Goal: Transaction & Acquisition: Purchase product/service

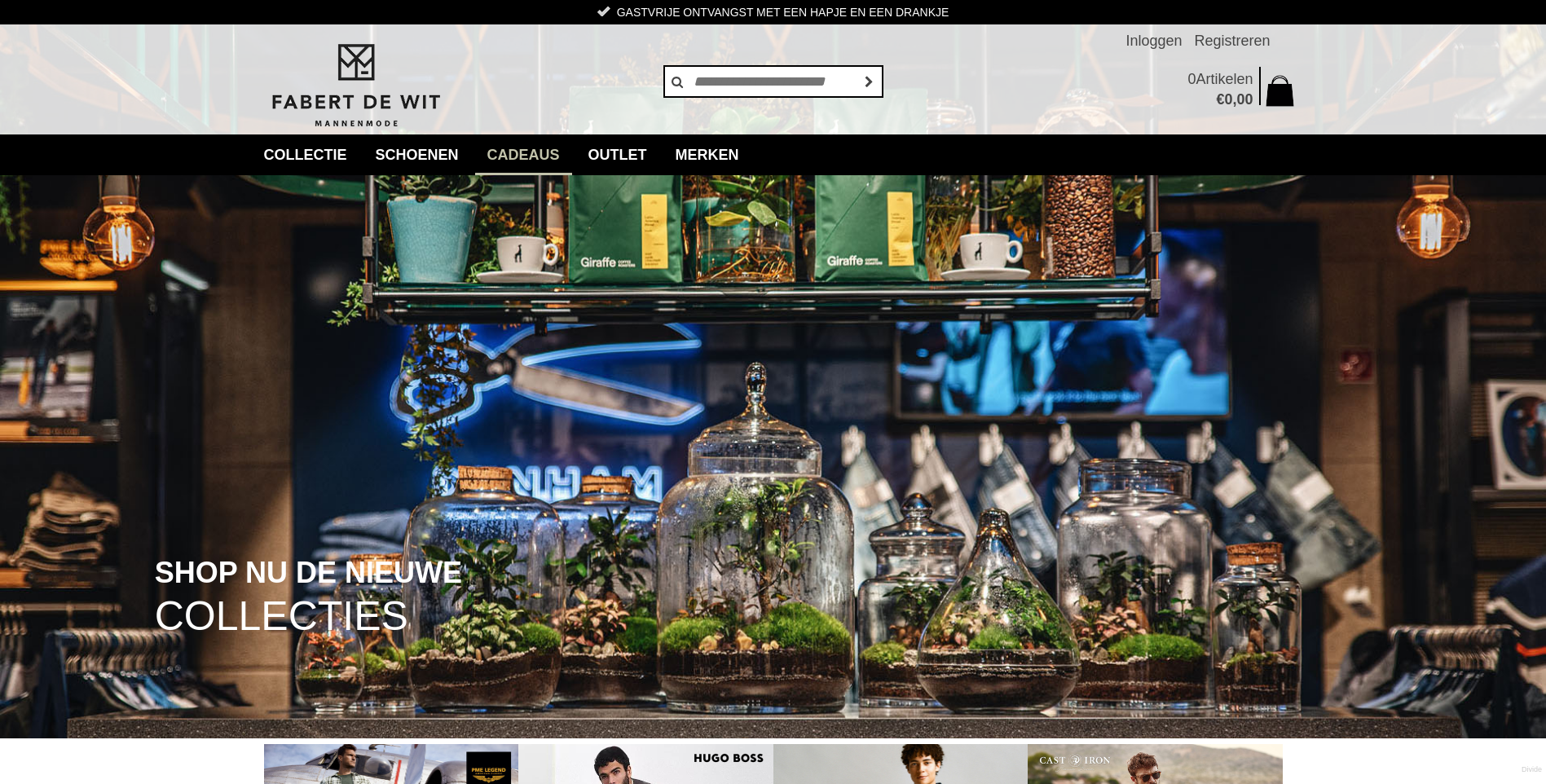
click at [545, 150] on link "Cadeaus" at bounding box center [523, 154] width 97 height 41
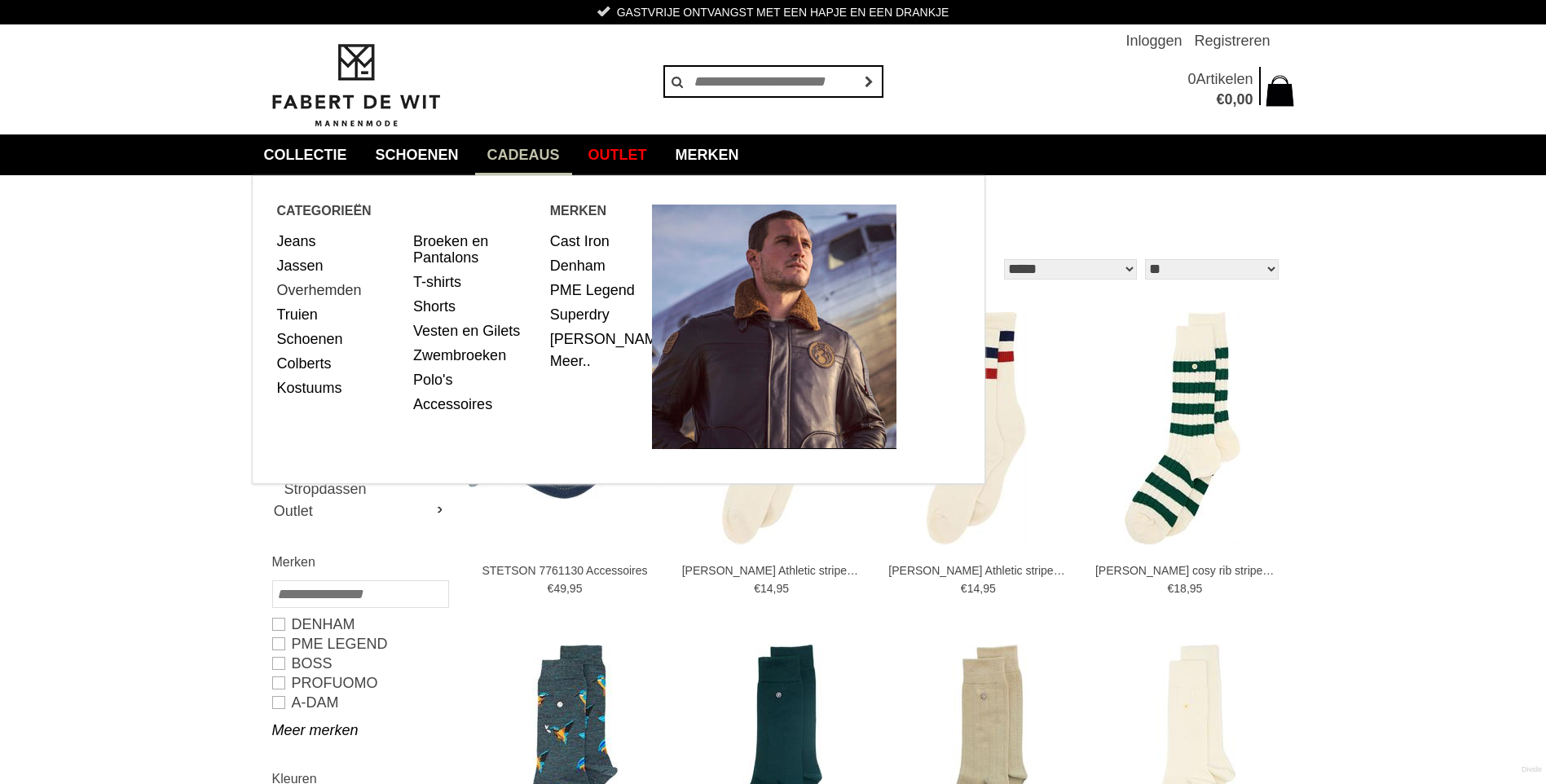
click at [299, 285] on link "Overhemden" at bounding box center [339, 289] width 124 height 24
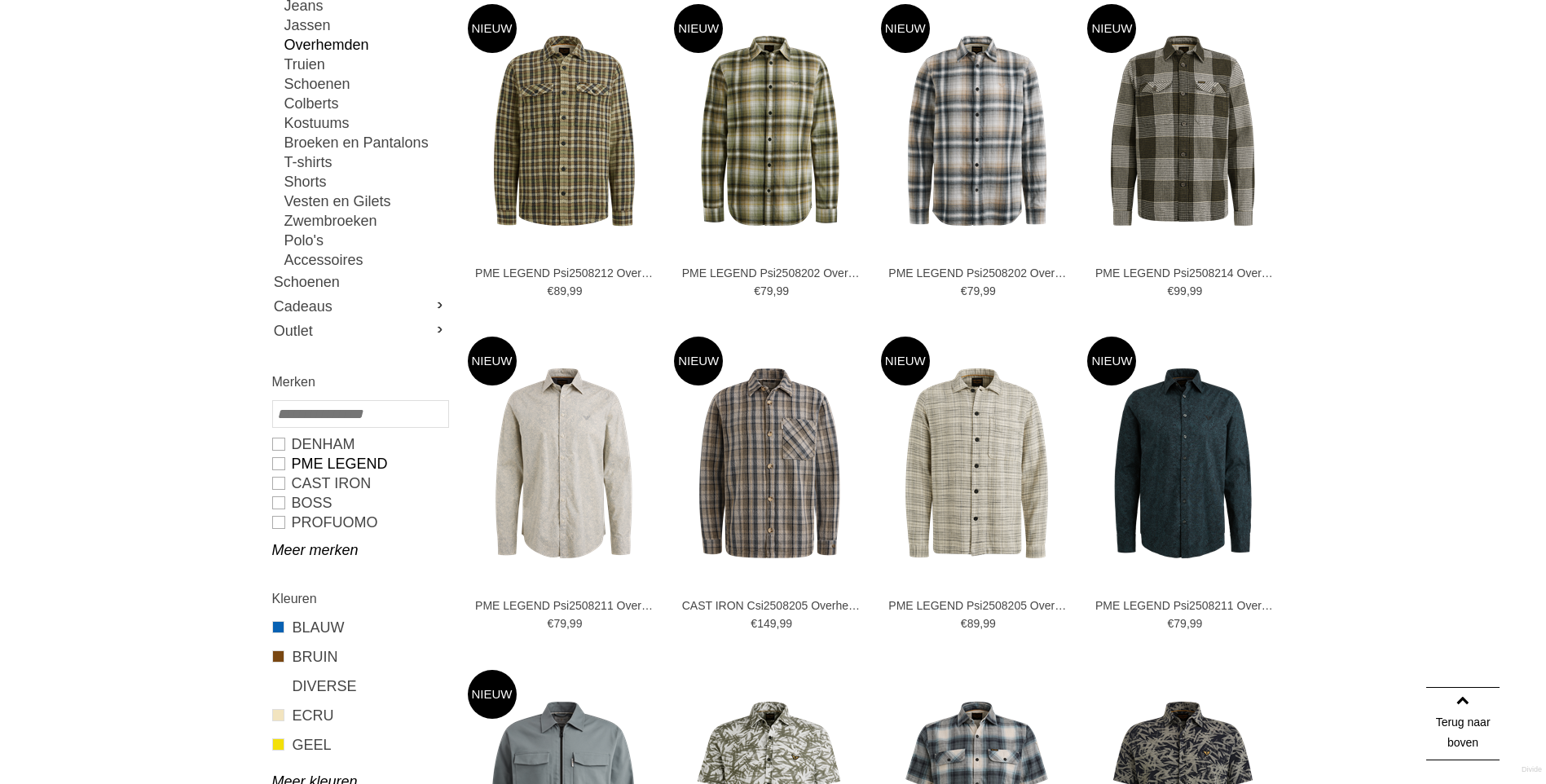
scroll to position [326, 0]
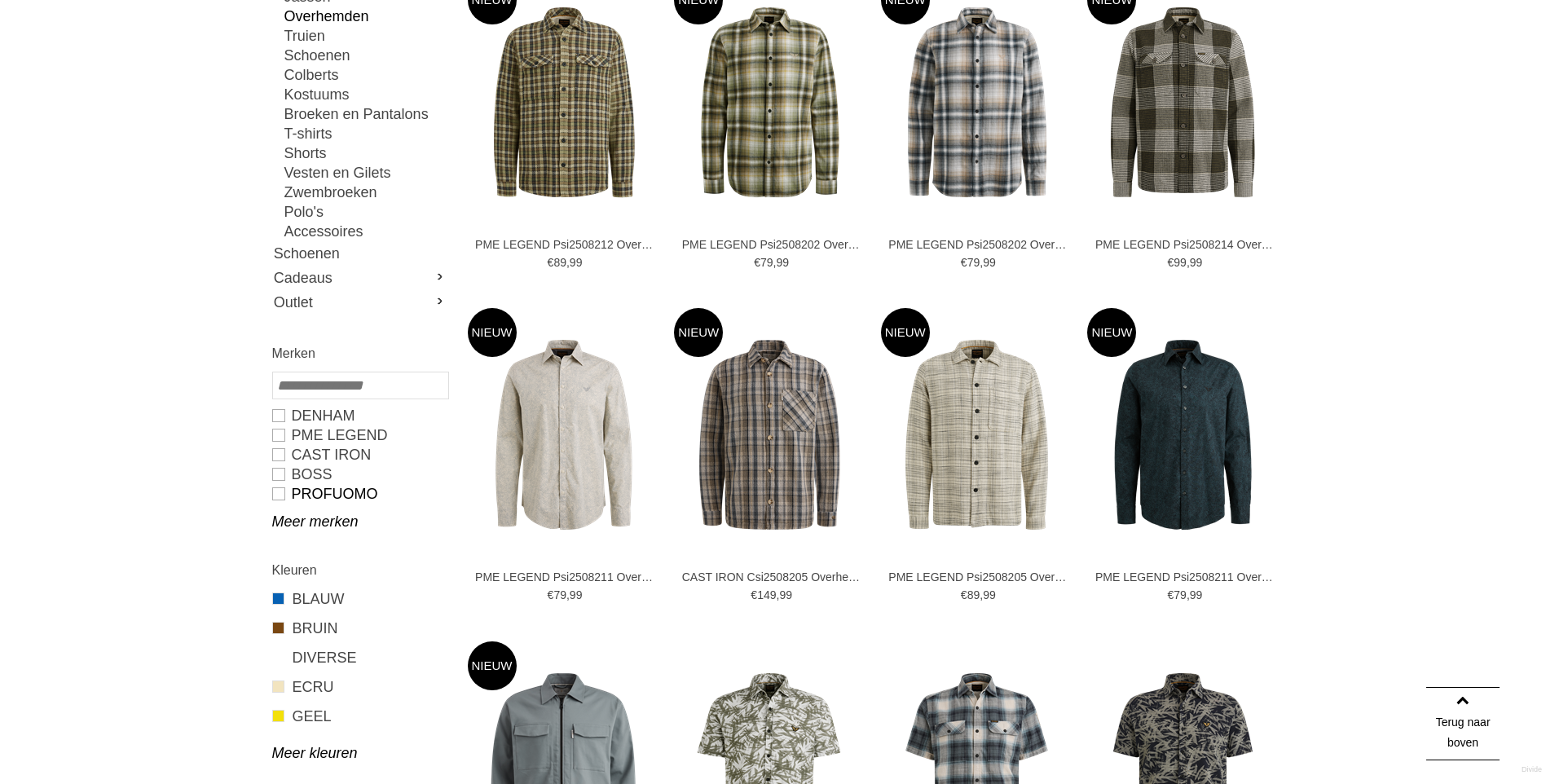
click at [280, 493] on link "PROFUOMO" at bounding box center [359, 494] width 175 height 20
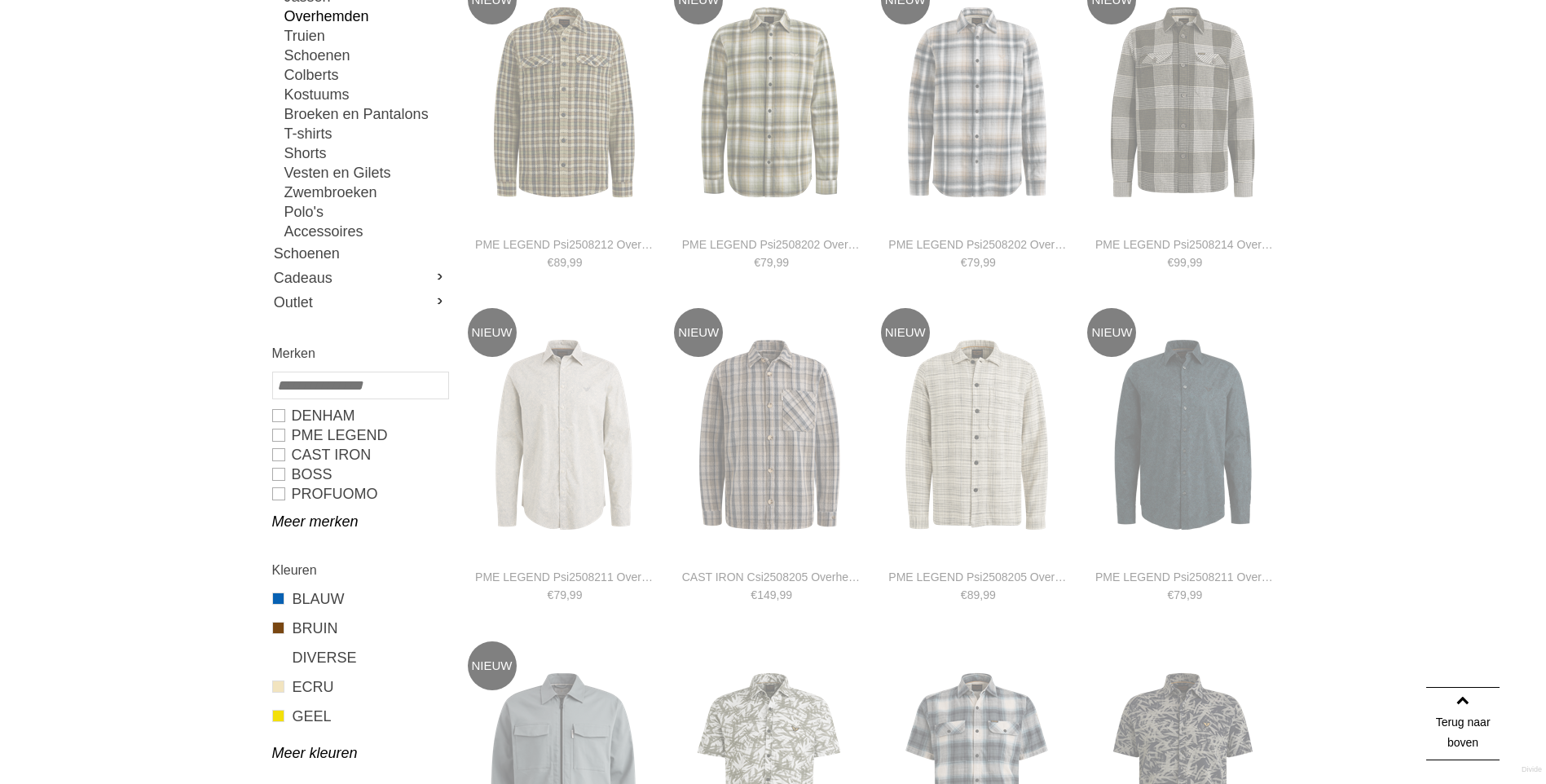
type input "**"
type input "***"
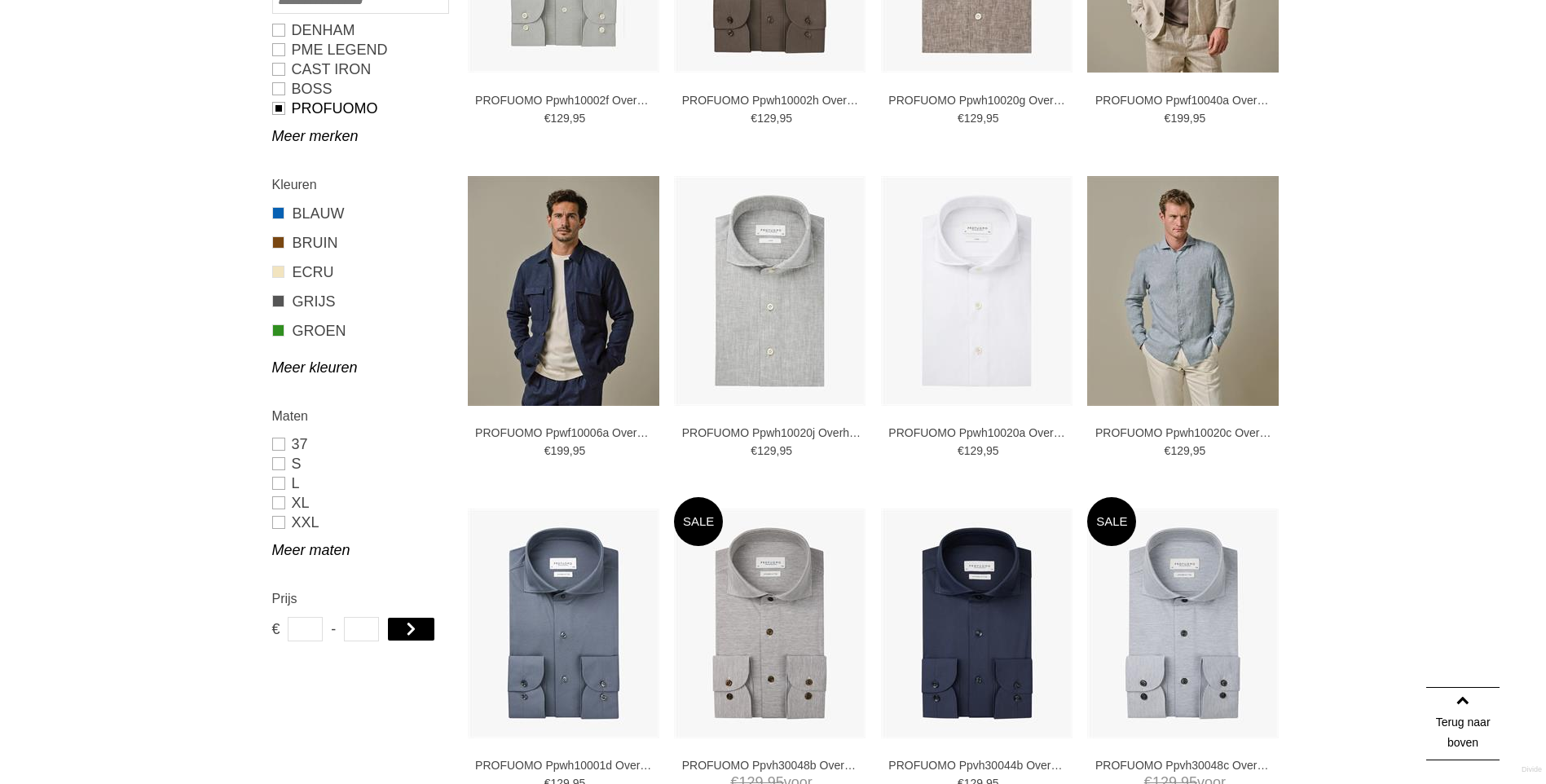
scroll to position [570, 0]
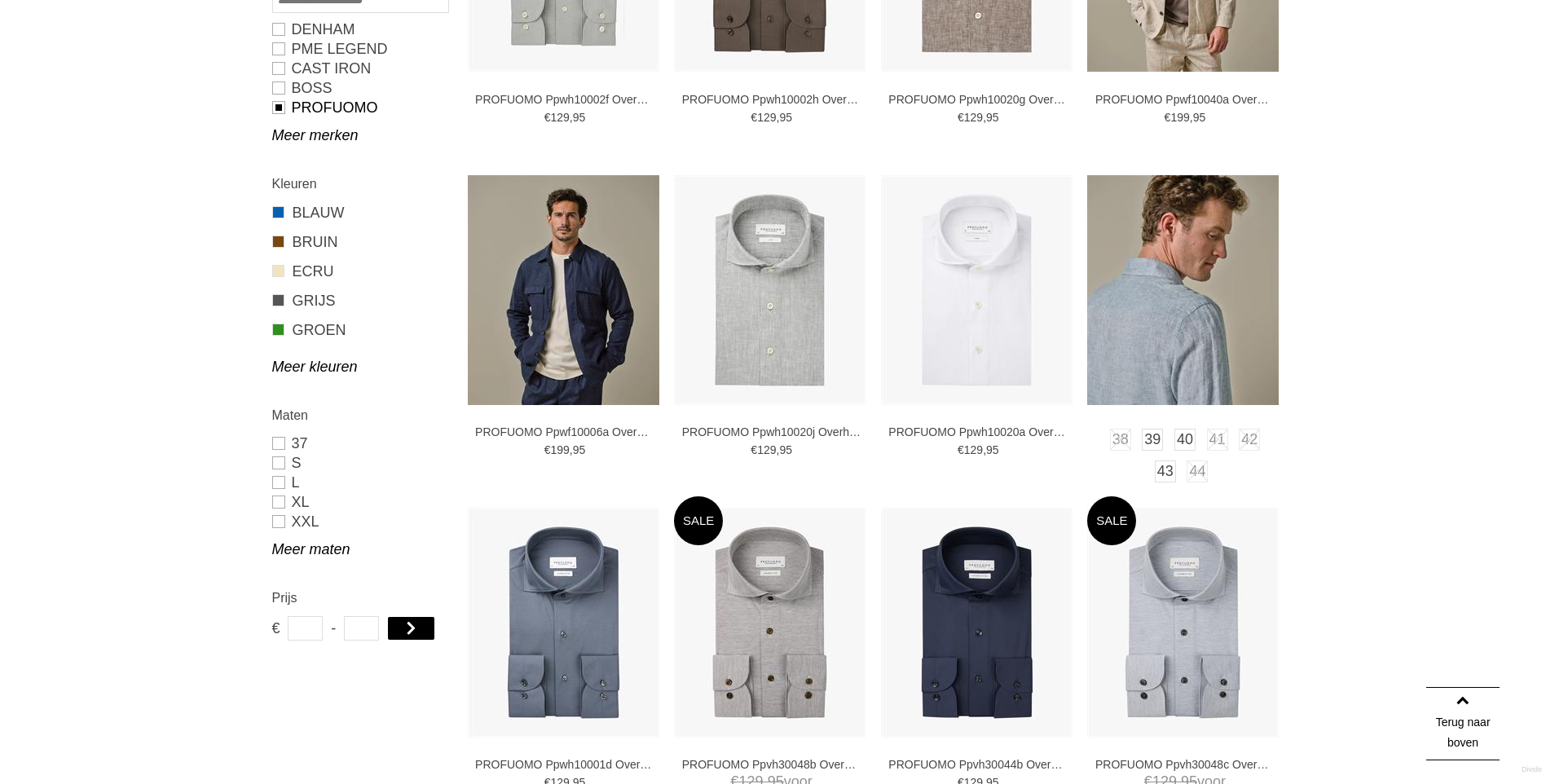
click at [1153, 327] on img at bounding box center [1183, 289] width 192 height 230
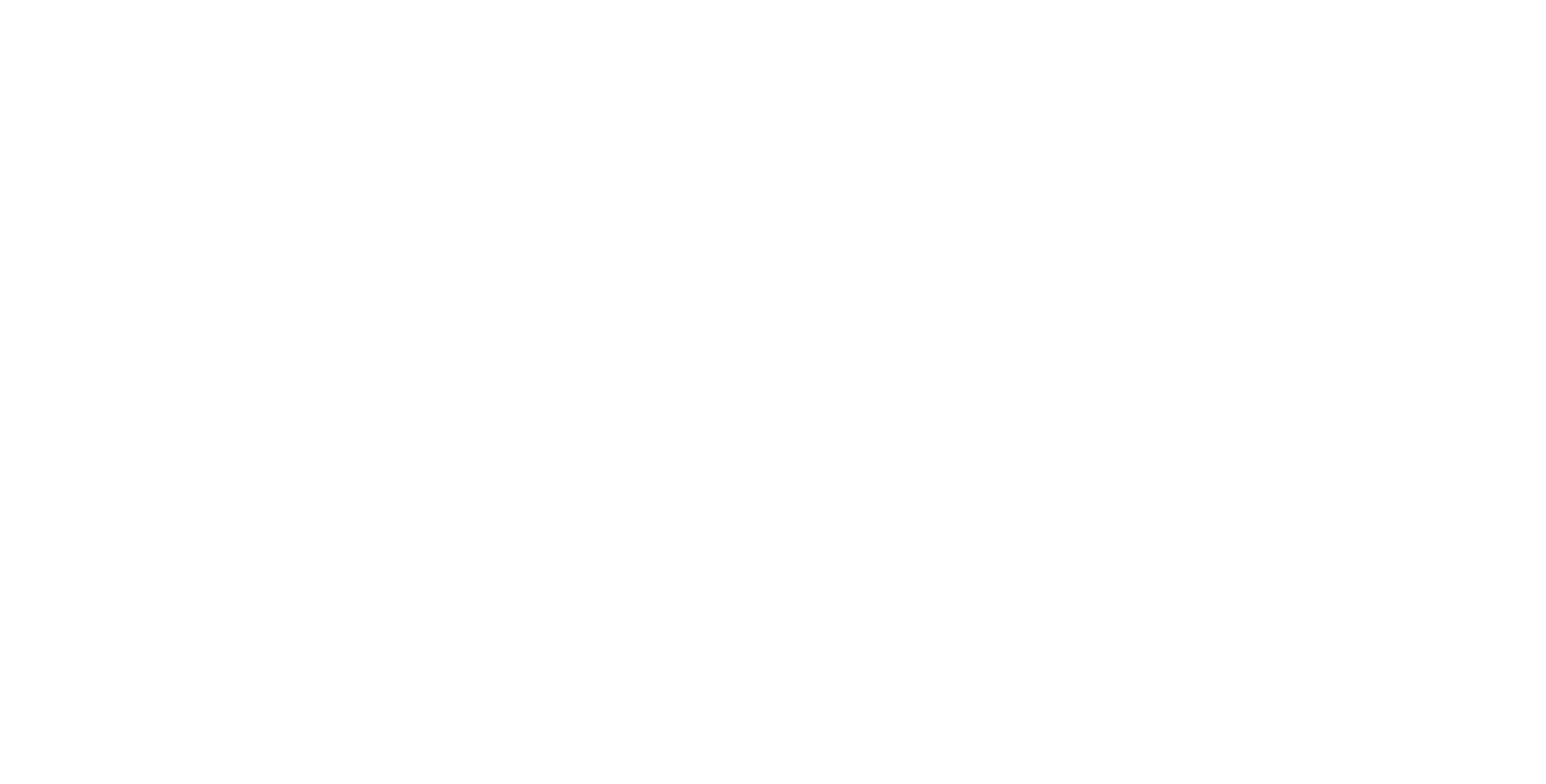
click at [481, 466] on img at bounding box center [470, 520] width 412 height 495
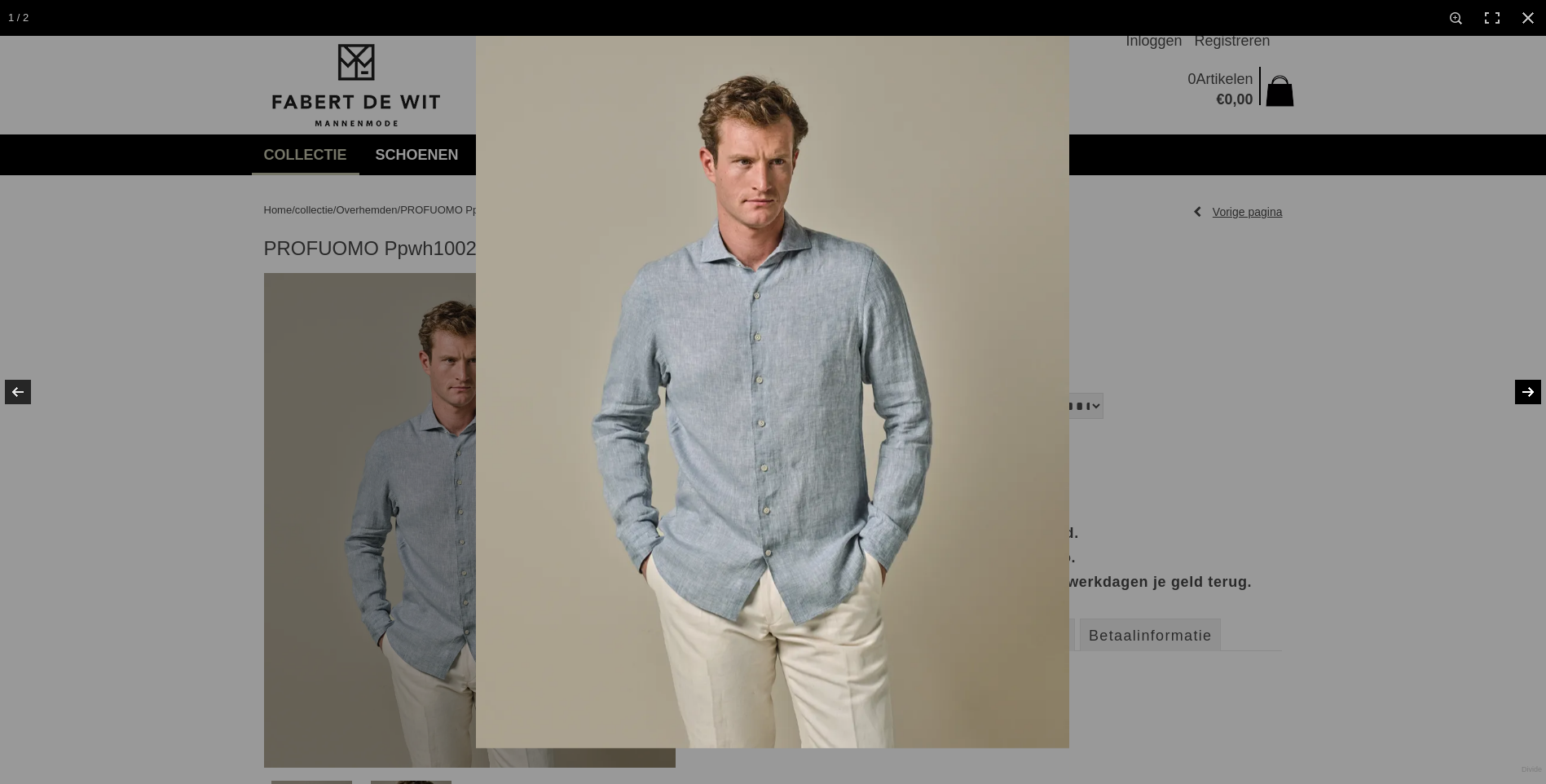
click at [1524, 386] on link at bounding box center [1517, 392] width 57 height 82
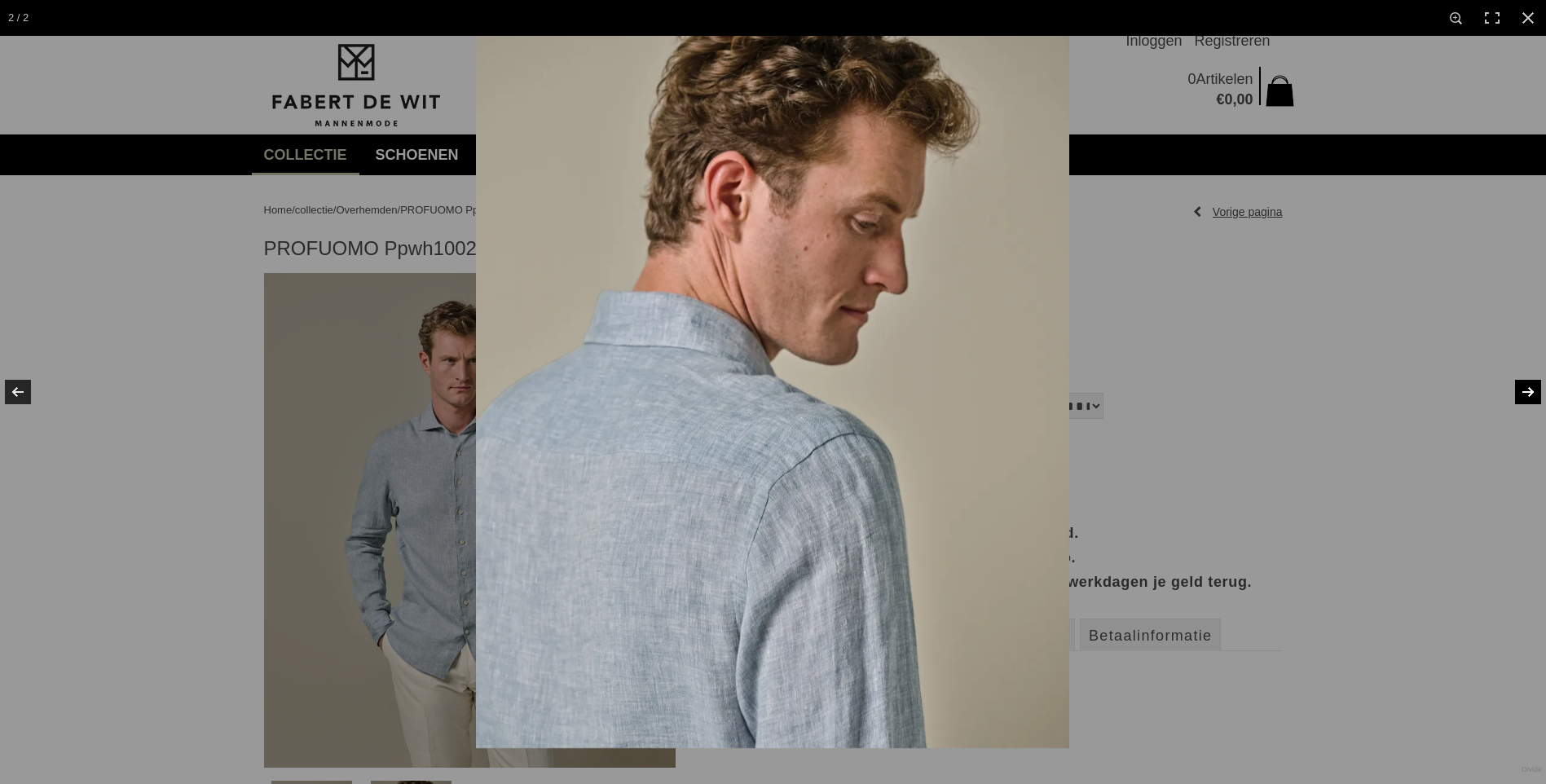
click at [1523, 386] on link at bounding box center [1517, 392] width 57 height 82
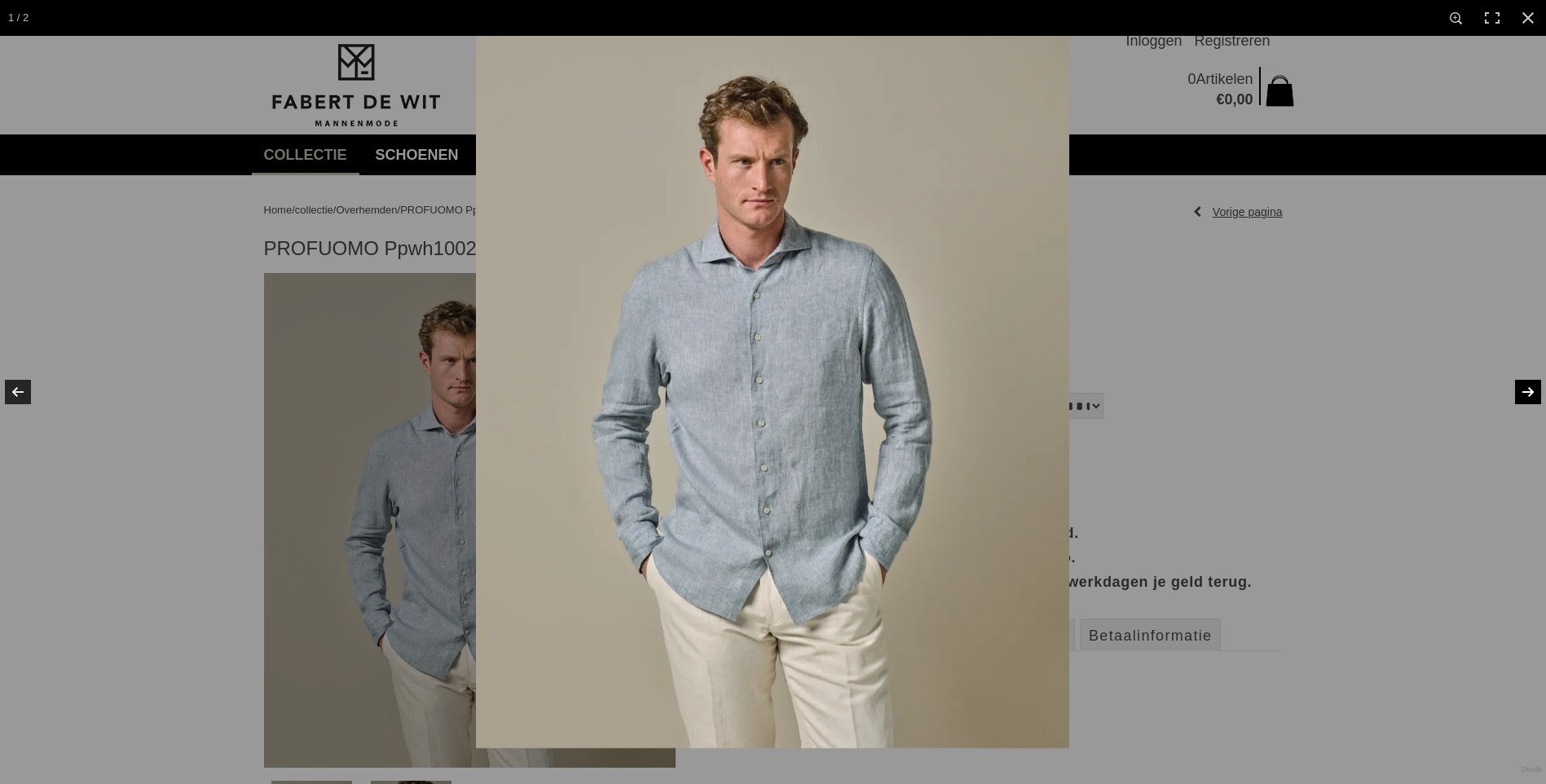
click at [1523, 386] on link at bounding box center [1517, 392] width 57 height 82
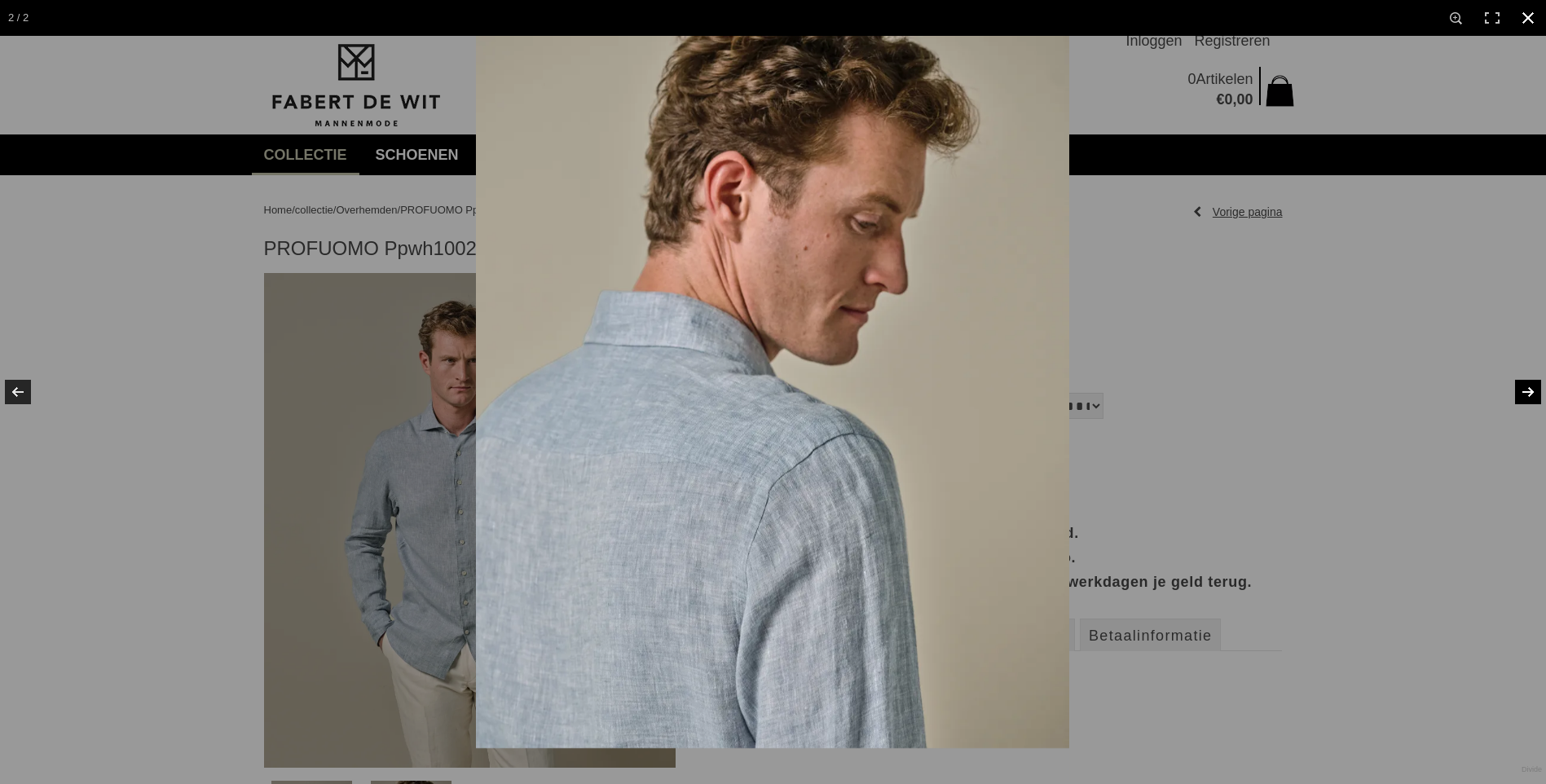
click at [1405, 104] on div at bounding box center [1248, 428] width 1546 height 784
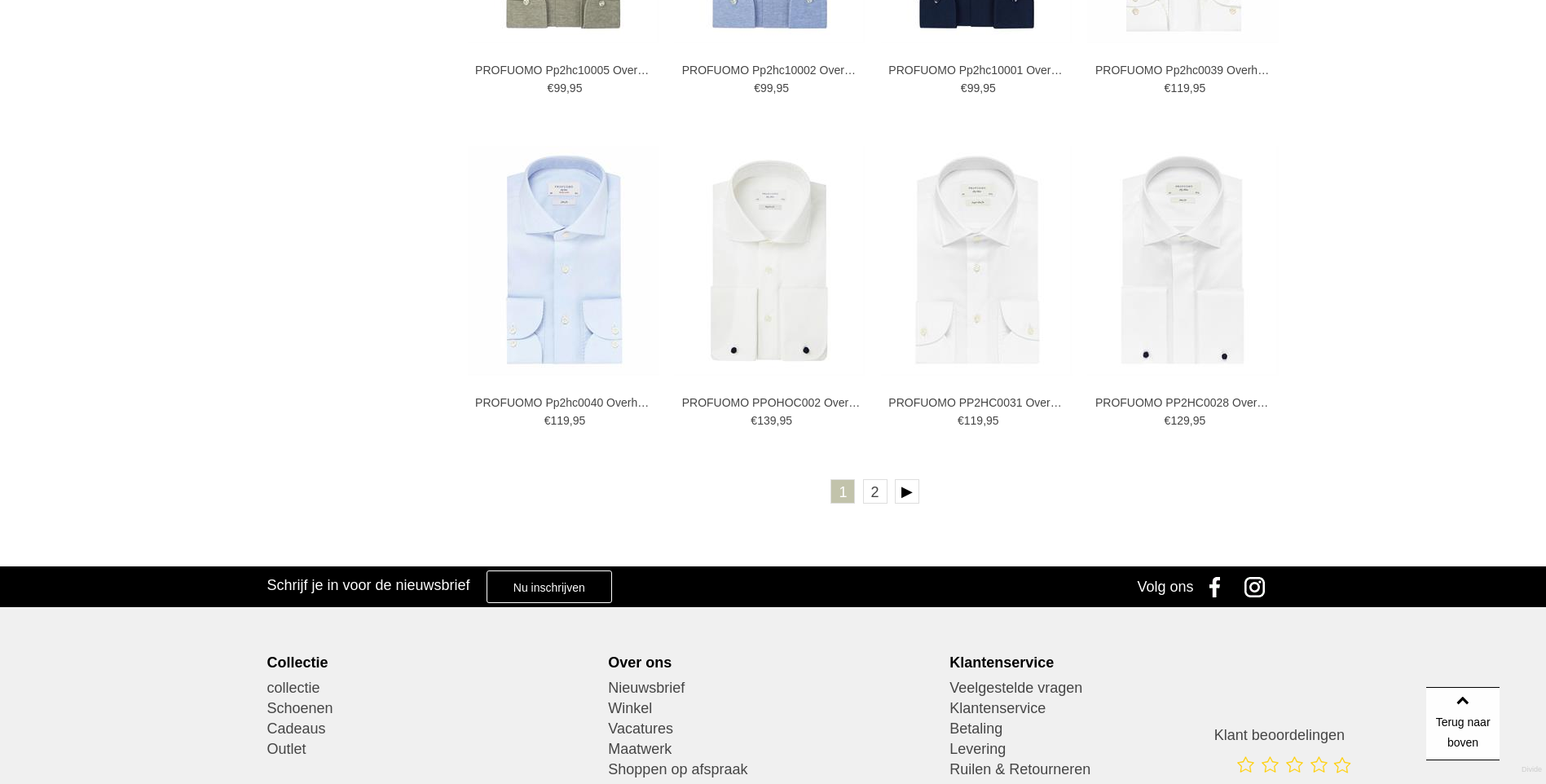
scroll to position [2933, 0]
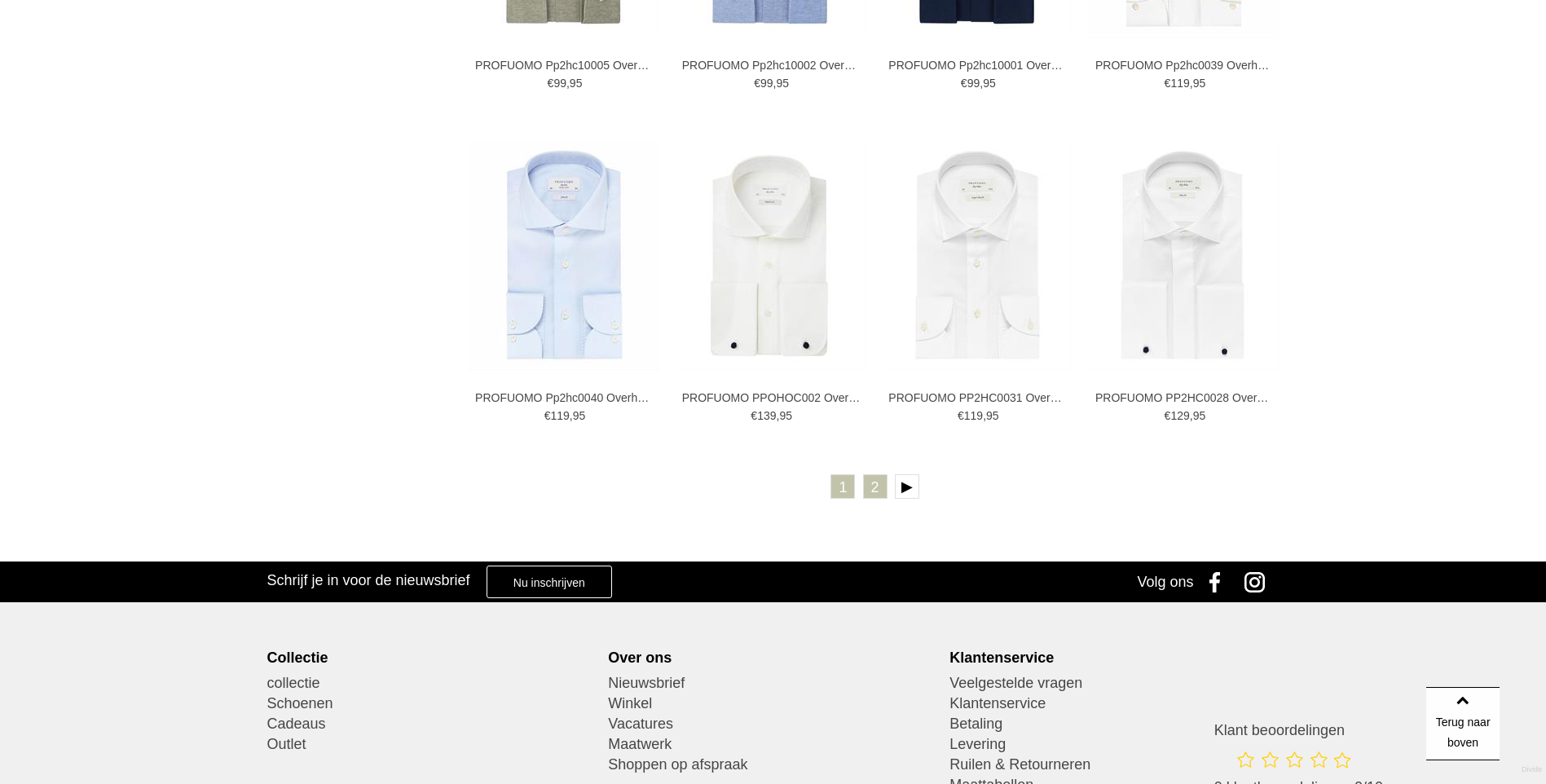
click at [876, 489] on link "2" at bounding box center [875, 486] width 25 height 24
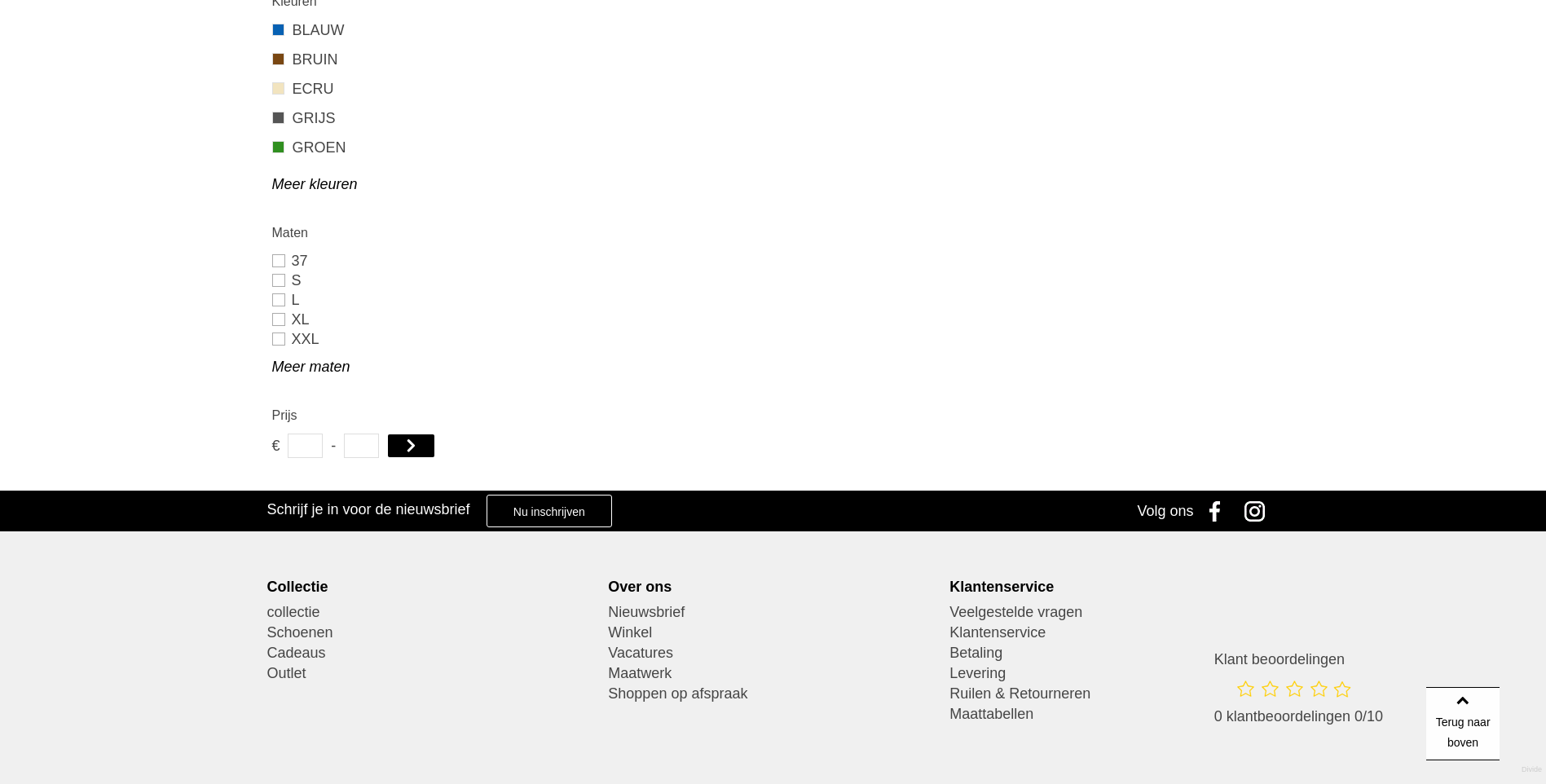
scroll to position [815, 0]
